Goal: Information Seeking & Learning: Learn about a topic

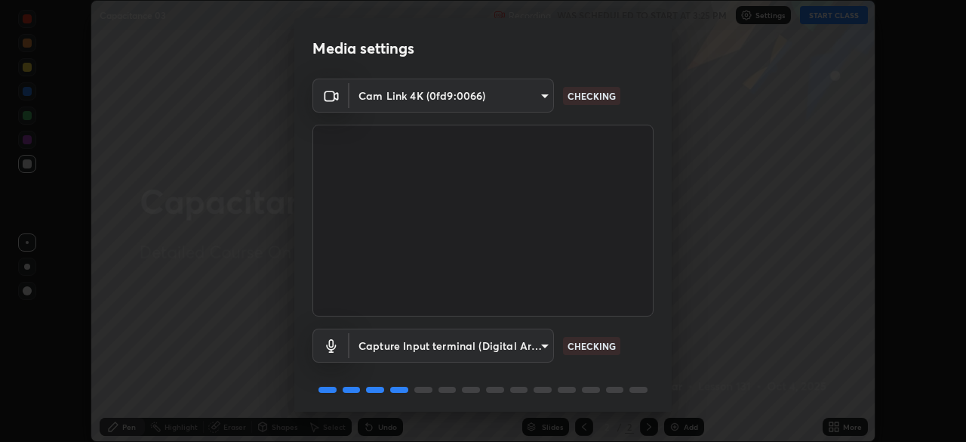
scroll to position [54, 0]
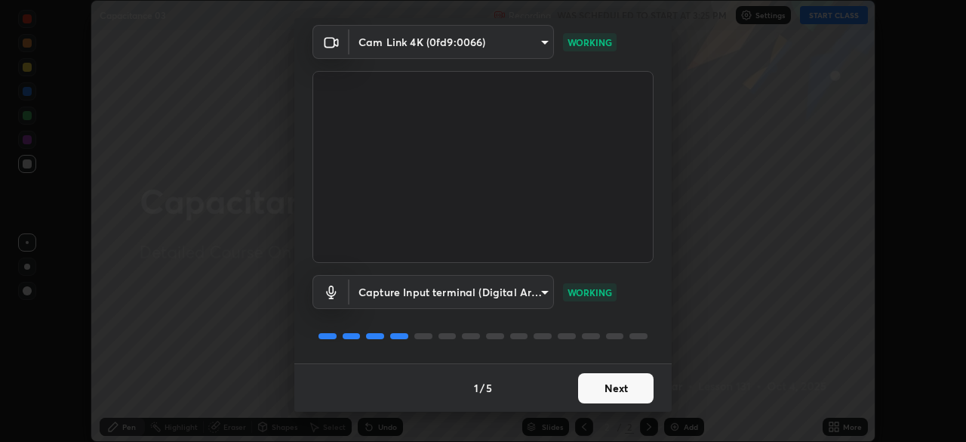
click at [628, 394] on button "Next" at bounding box center [615, 388] width 75 height 30
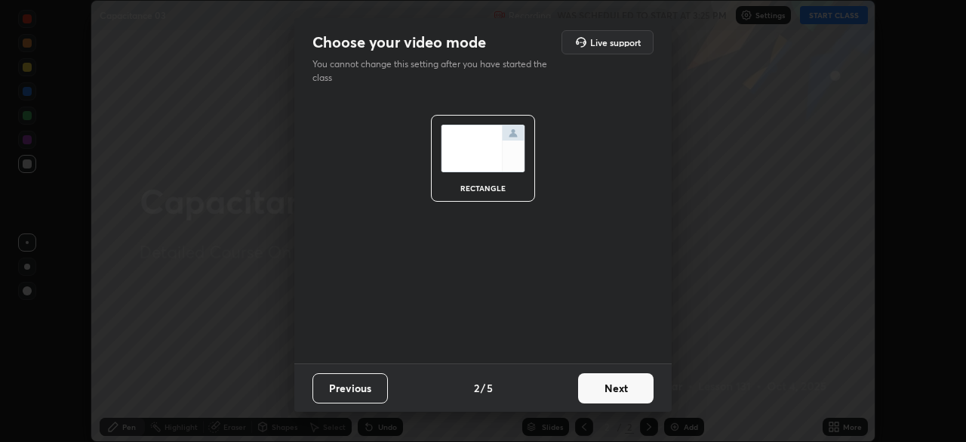
click at [626, 394] on button "Next" at bounding box center [615, 388] width 75 height 30
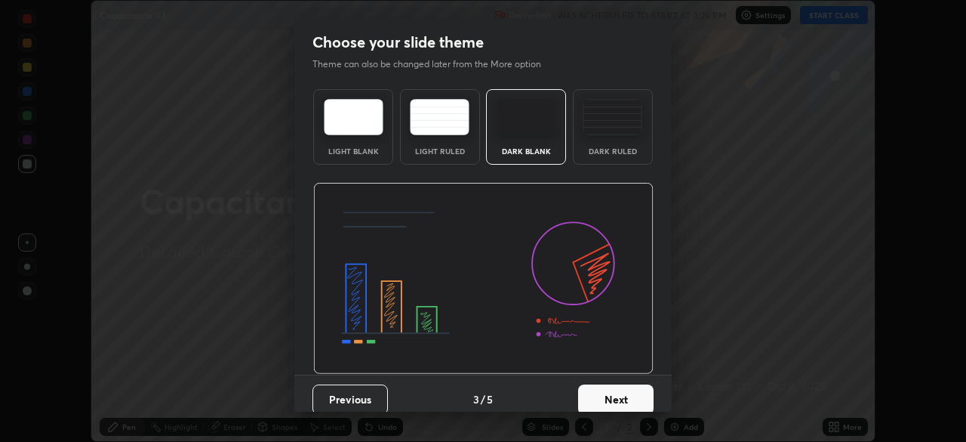
scroll to position [11, 0]
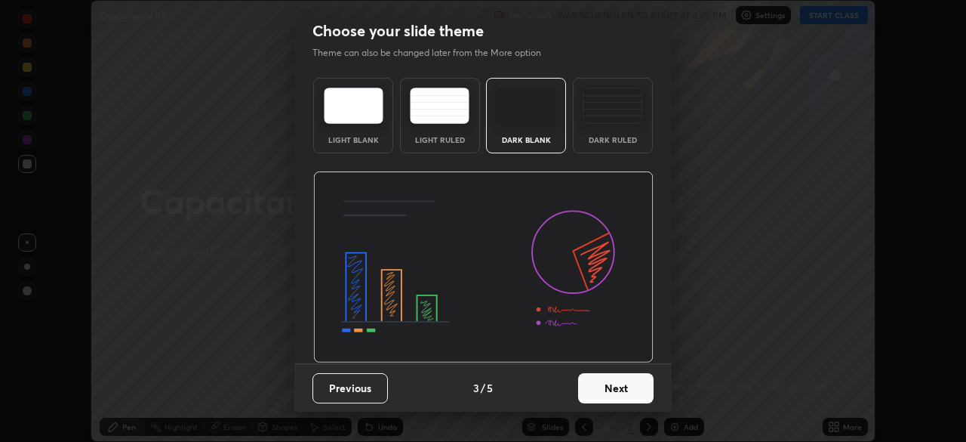
click at [634, 389] on button "Next" at bounding box center [615, 388] width 75 height 30
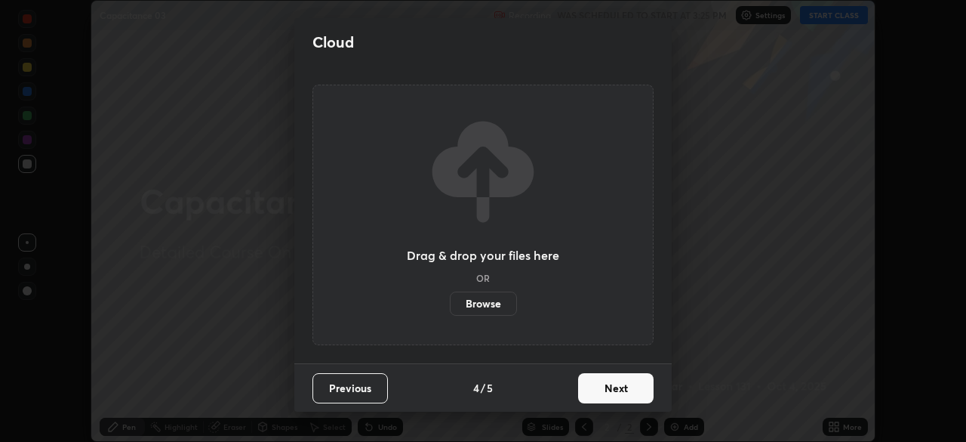
scroll to position [0, 0]
click at [632, 393] on button "Next" at bounding box center [615, 388] width 75 height 30
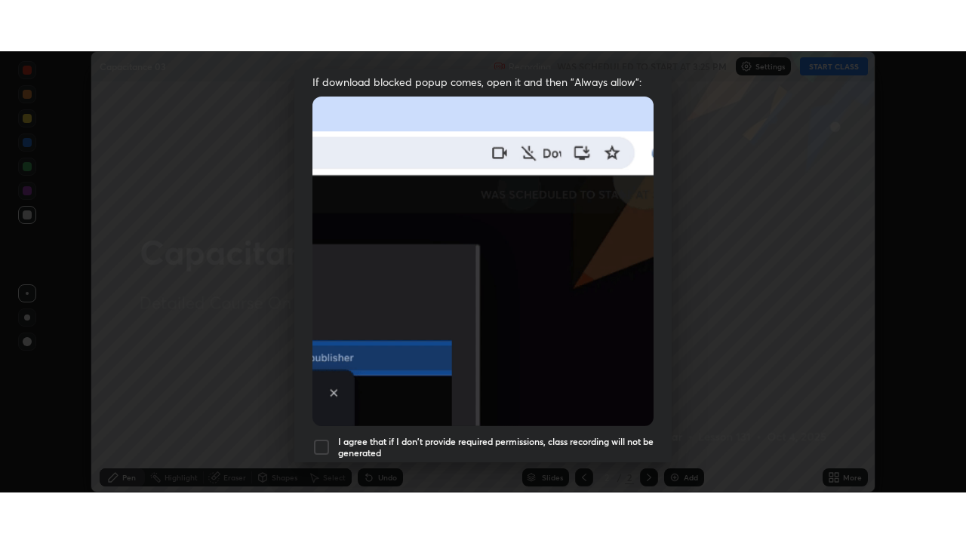
scroll to position [362, 0]
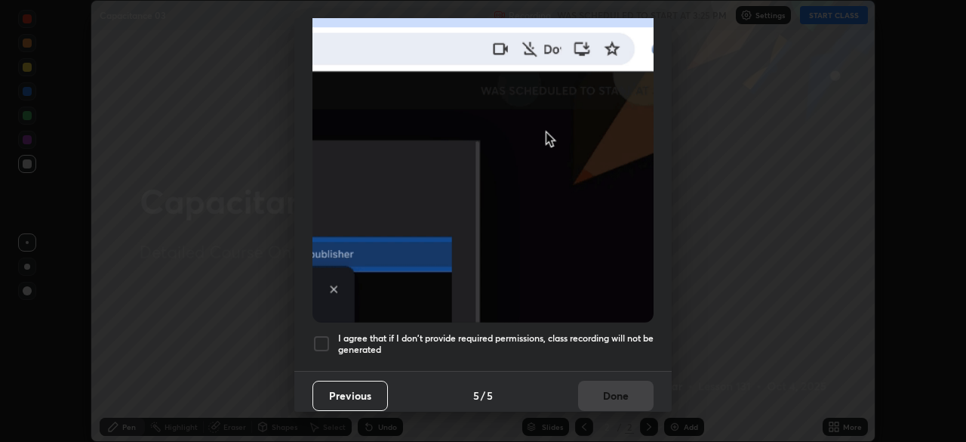
click at [331, 340] on div "I agree that if I don't provide required permissions, class recording will not …" at bounding box center [482, 343] width 341 height 18
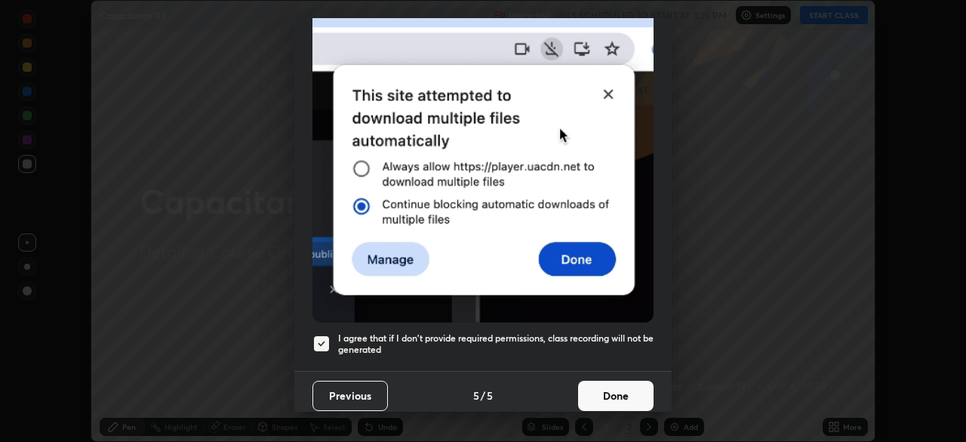
click at [604, 395] on button "Done" at bounding box center [615, 395] width 75 height 30
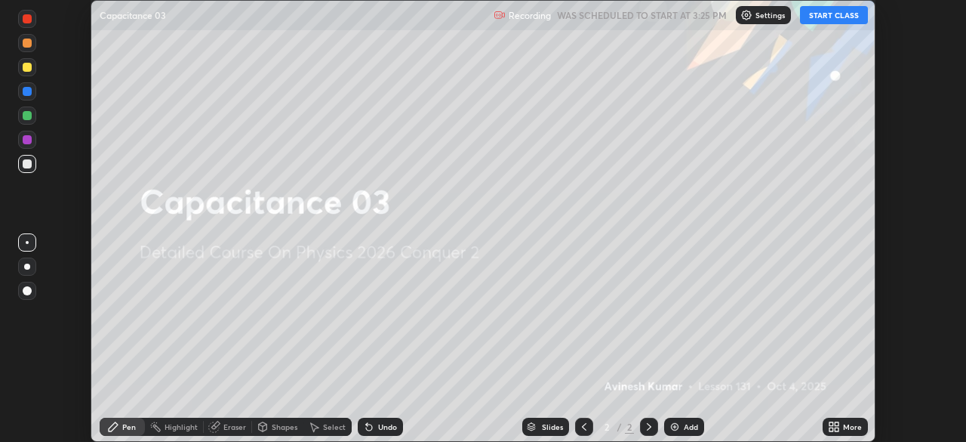
click at [836, 18] on button "START CLASS" at bounding box center [834, 15] width 68 height 18
click at [834, 425] on icon at bounding box center [834, 426] width 12 height 12
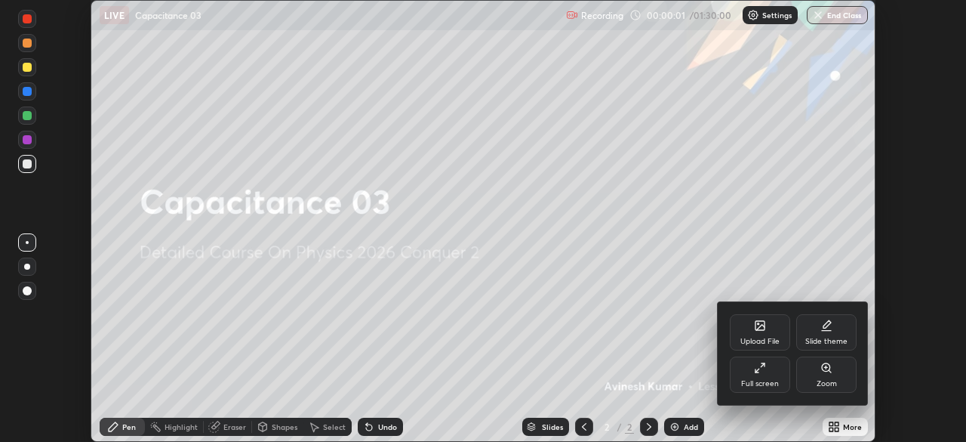
click at [765, 365] on icon at bounding box center [760, 368] width 12 height 12
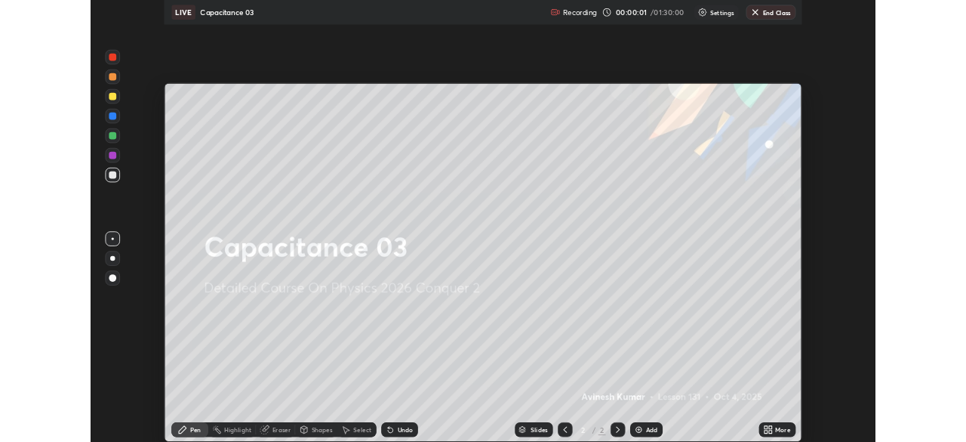
scroll to position [543, 966]
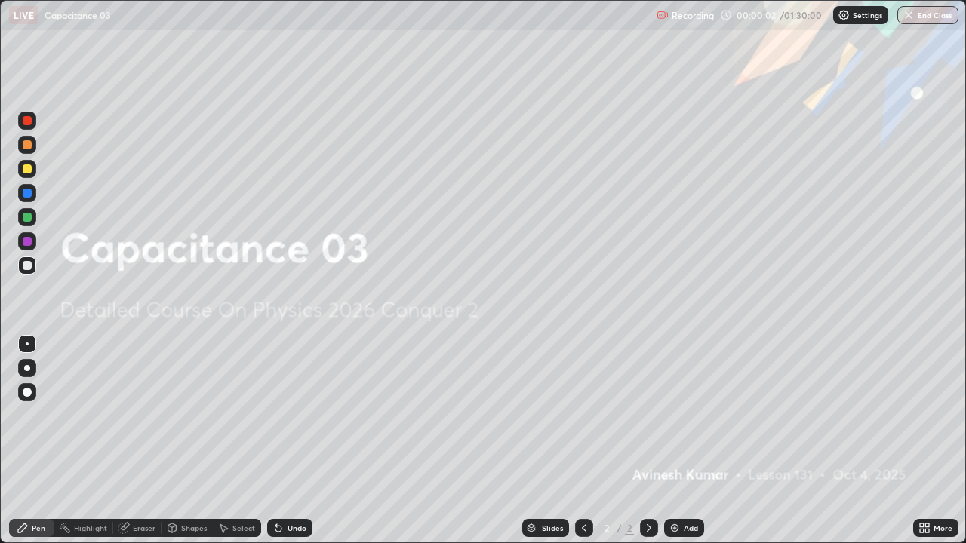
click at [677, 441] on img at bounding box center [675, 528] width 12 height 12
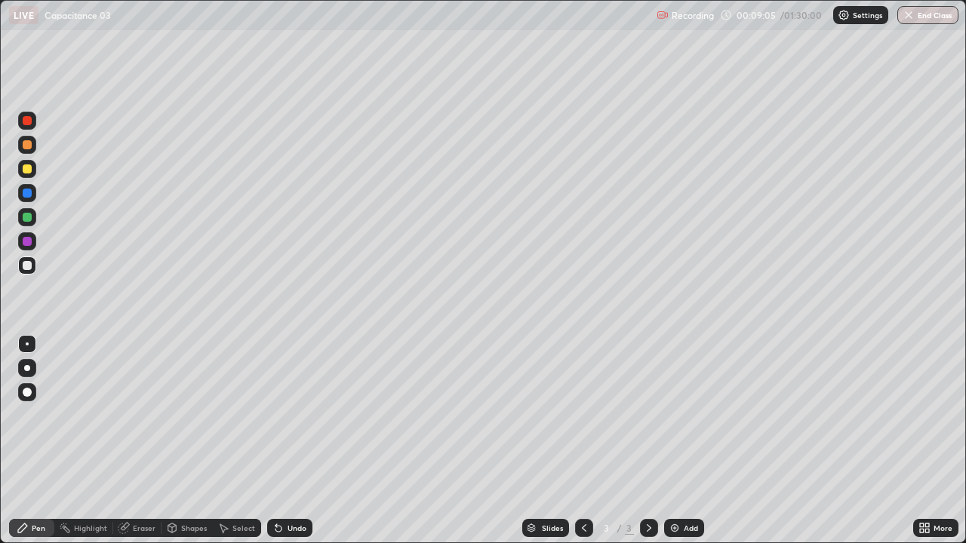
click at [674, 441] on img at bounding box center [675, 528] width 12 height 12
click at [27, 146] on div at bounding box center [27, 144] width 9 height 9
click at [678, 441] on img at bounding box center [675, 528] width 12 height 12
click at [29, 269] on div at bounding box center [27, 265] width 9 height 9
click at [27, 218] on div at bounding box center [27, 217] width 9 height 9
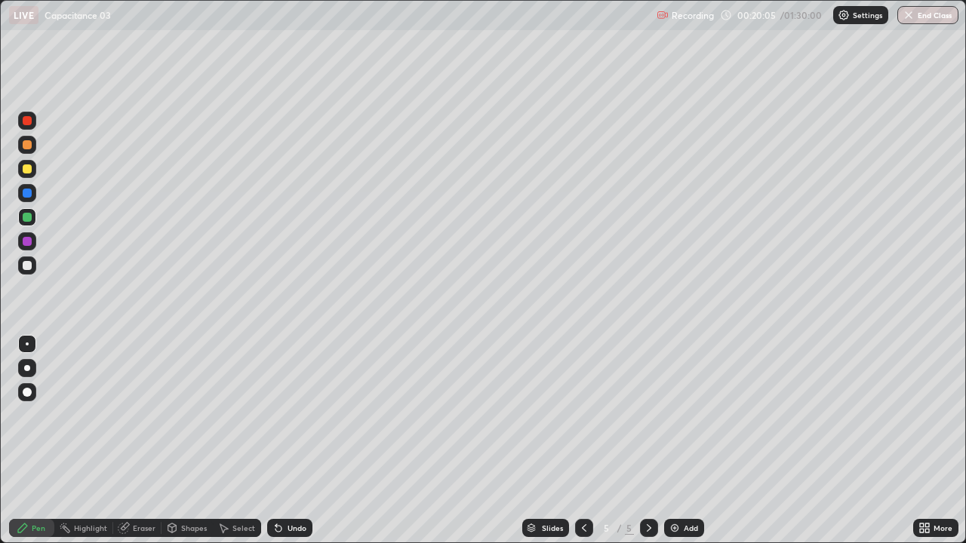
click at [672, 441] on img at bounding box center [675, 528] width 12 height 12
click at [29, 266] on div at bounding box center [27, 265] width 9 height 9
click at [675, 441] on img at bounding box center [675, 528] width 12 height 12
click at [27, 169] on div at bounding box center [27, 169] width 9 height 9
click at [28, 266] on div at bounding box center [27, 265] width 9 height 9
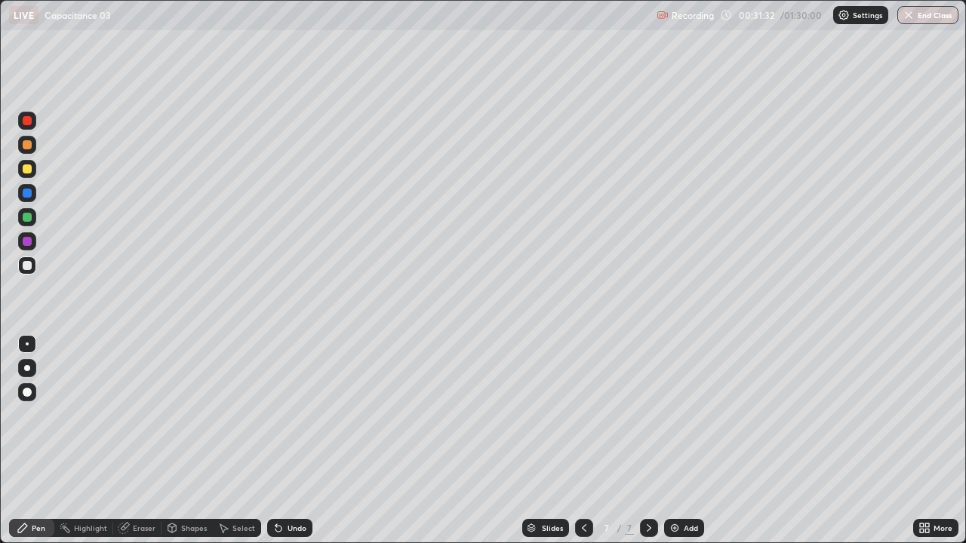
click at [675, 441] on img at bounding box center [675, 528] width 12 height 12
click at [28, 219] on div at bounding box center [27, 217] width 9 height 9
click at [28, 144] on div at bounding box center [27, 144] width 9 height 9
click at [677, 441] on img at bounding box center [675, 528] width 12 height 12
click at [29, 267] on div at bounding box center [27, 265] width 9 height 9
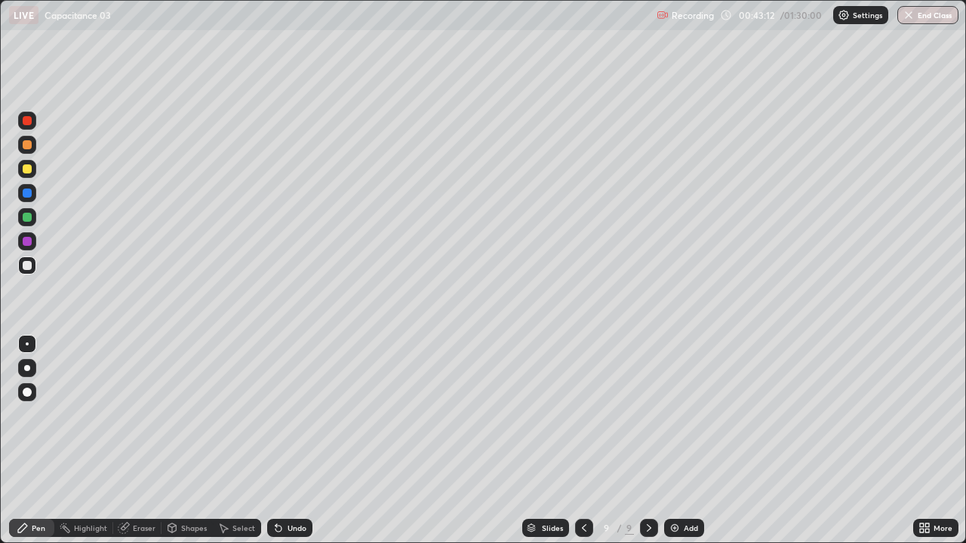
click at [675, 441] on img at bounding box center [675, 528] width 12 height 12
click at [27, 169] on div at bounding box center [27, 169] width 9 height 9
click at [30, 220] on div at bounding box center [27, 217] width 9 height 9
click at [28, 267] on div at bounding box center [27, 265] width 9 height 9
click at [671, 441] on img at bounding box center [675, 528] width 12 height 12
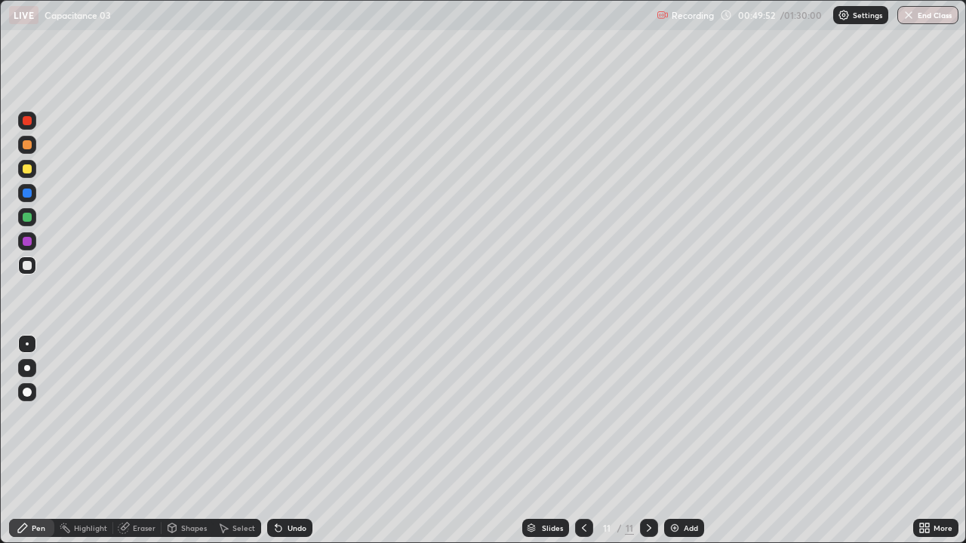
click at [141, 441] on div "Eraser" at bounding box center [144, 529] width 23 height 8
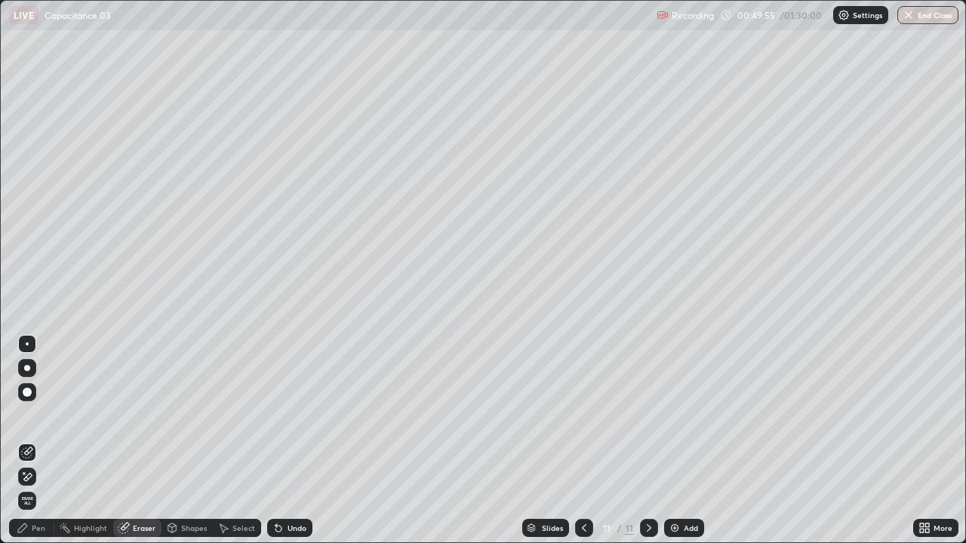
click at [35, 441] on div "Pen" at bounding box center [39, 529] width 14 height 8
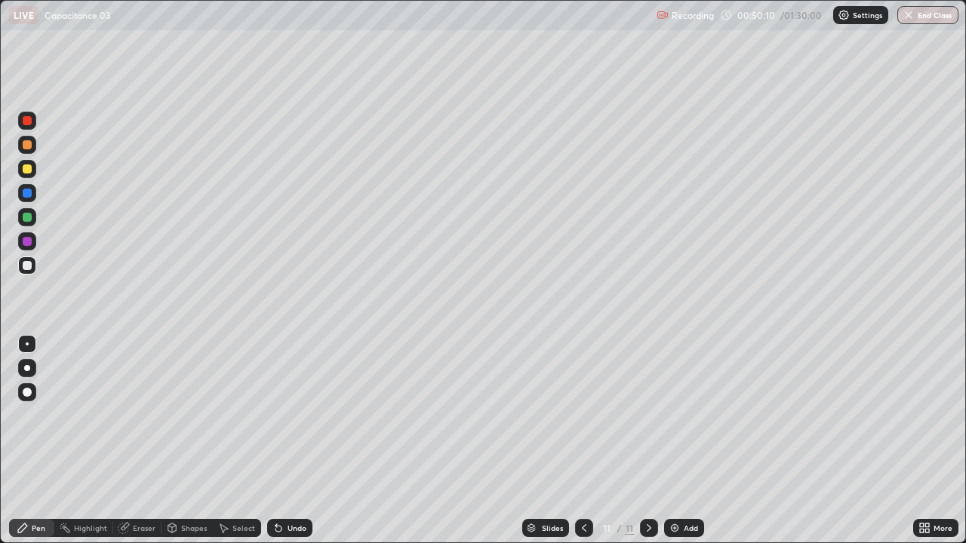
click at [28, 218] on div at bounding box center [27, 217] width 9 height 9
click at [29, 219] on div at bounding box center [27, 217] width 9 height 9
click at [26, 266] on div at bounding box center [27, 265] width 9 height 9
click at [675, 441] on img at bounding box center [675, 528] width 12 height 12
click at [28, 220] on div at bounding box center [27, 217] width 9 height 9
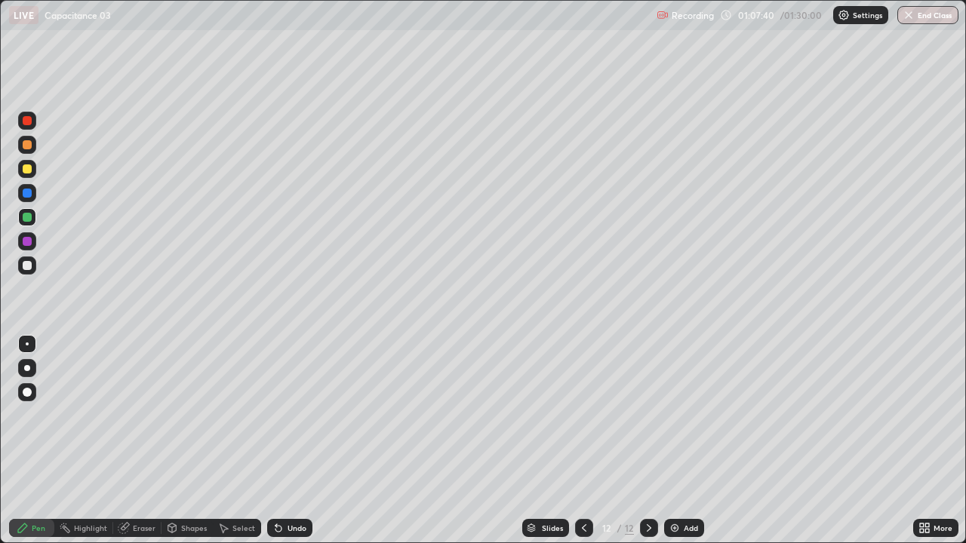
click at [29, 242] on div at bounding box center [27, 241] width 9 height 9
click at [672, 441] on img at bounding box center [675, 528] width 12 height 12
click at [28, 223] on div at bounding box center [27, 217] width 18 height 18
click at [29, 219] on div at bounding box center [27, 217] width 9 height 9
click at [915, 14] on button "End Class" at bounding box center [927, 15] width 61 height 18
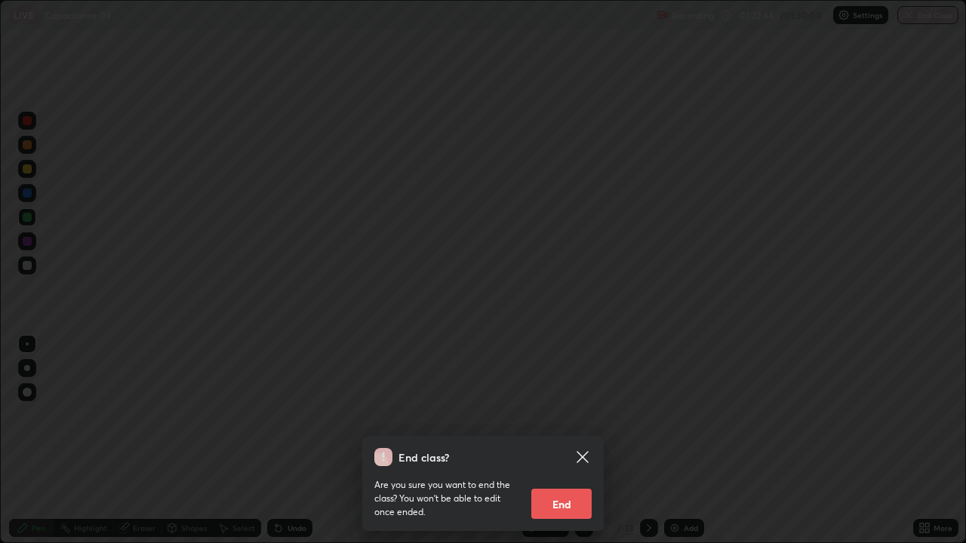
click at [559, 441] on button "End" at bounding box center [561, 504] width 60 height 30
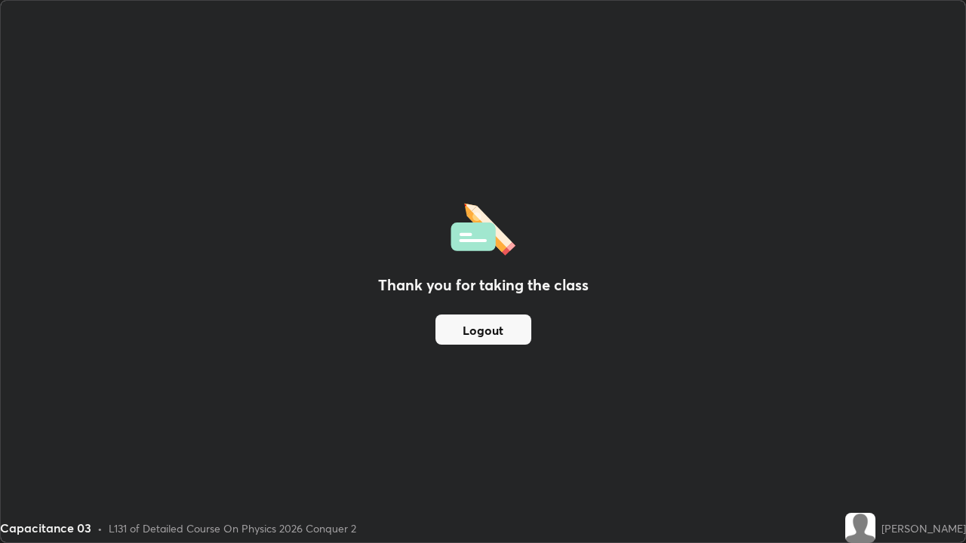
click at [509, 329] on button "Logout" at bounding box center [483, 330] width 96 height 30
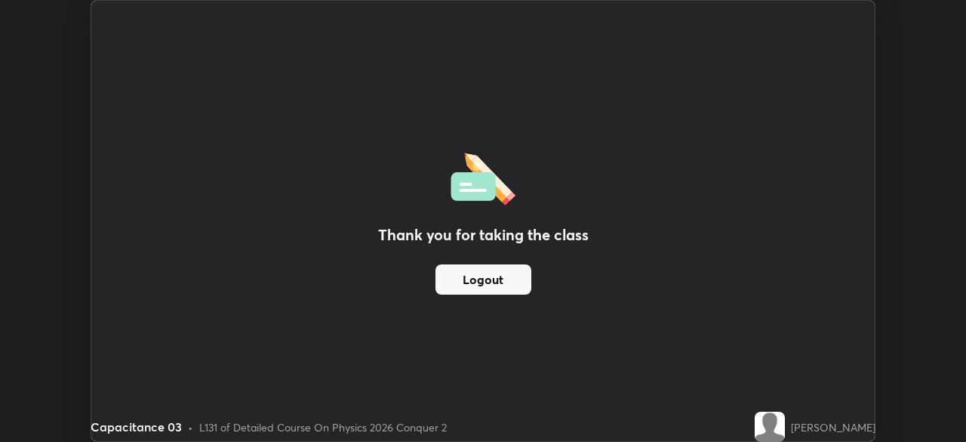
scroll to position [75030, 74506]
